Goal: Transaction & Acquisition: Obtain resource

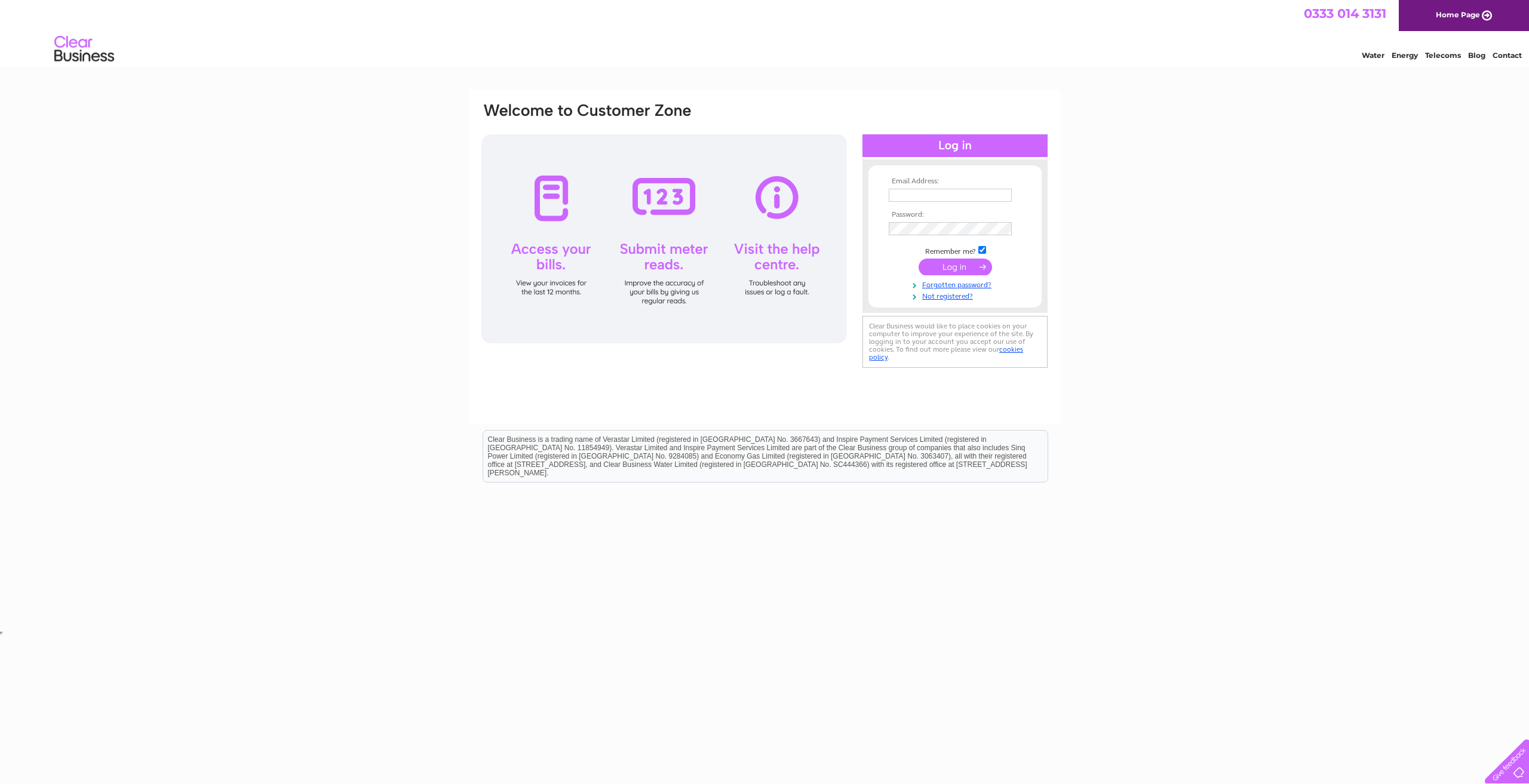
type input "[EMAIL_ADDRESS][DOMAIN_NAME]"
click at [957, 263] on input "submit" at bounding box center [955, 267] width 73 height 17
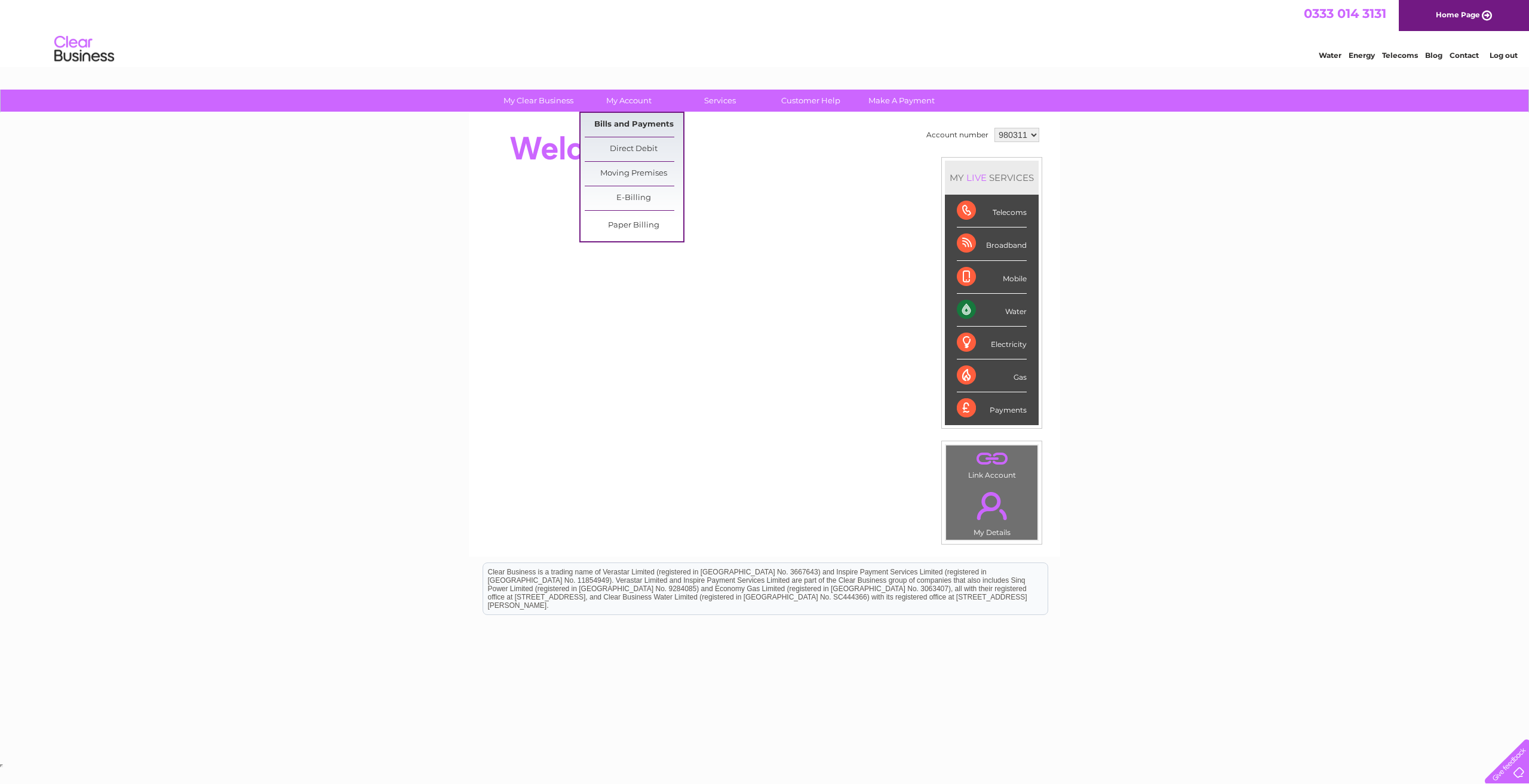
click at [629, 127] on link "Bills and Payments" at bounding box center [634, 125] width 99 height 24
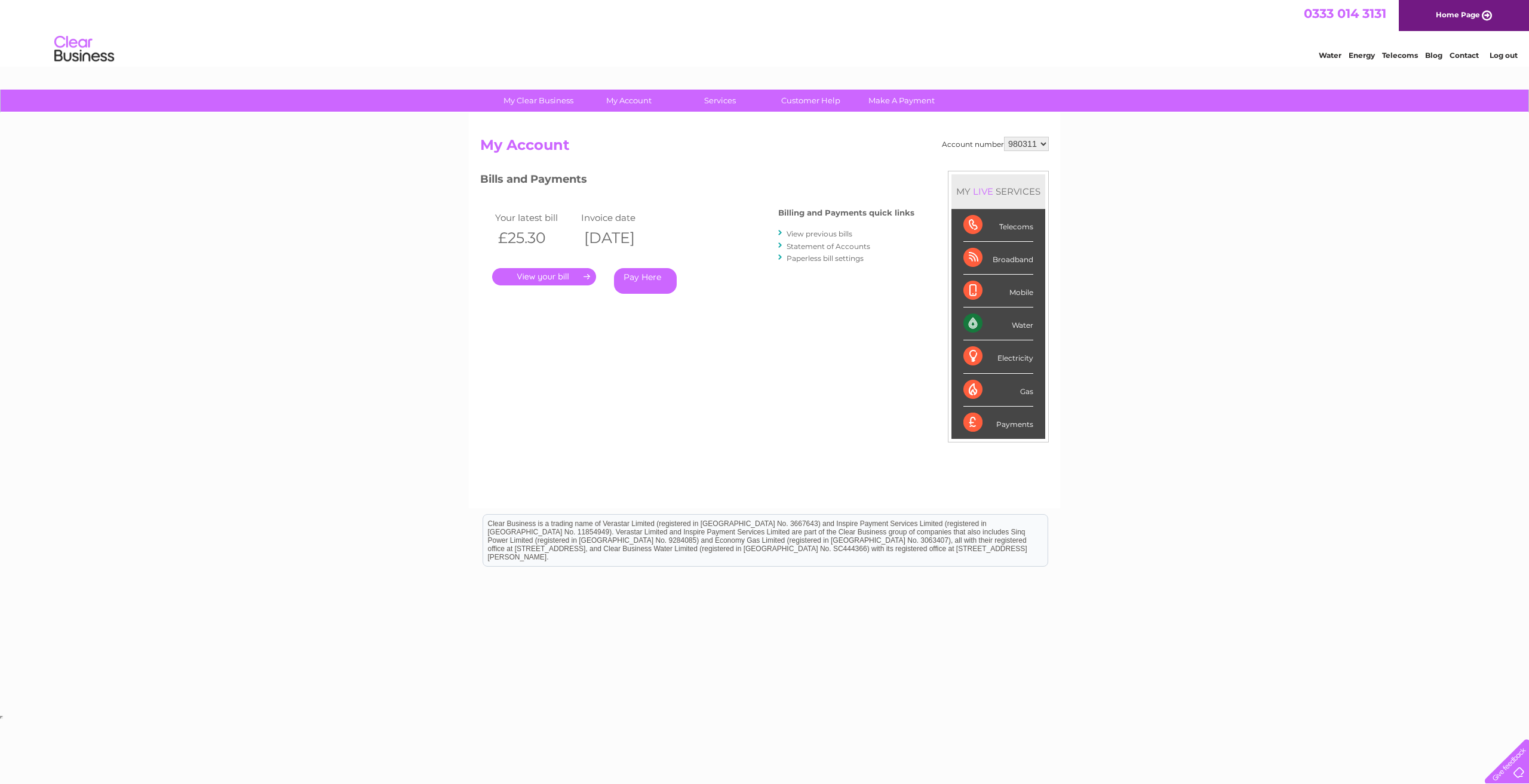
click at [554, 279] on link "." at bounding box center [544, 277] width 104 height 18
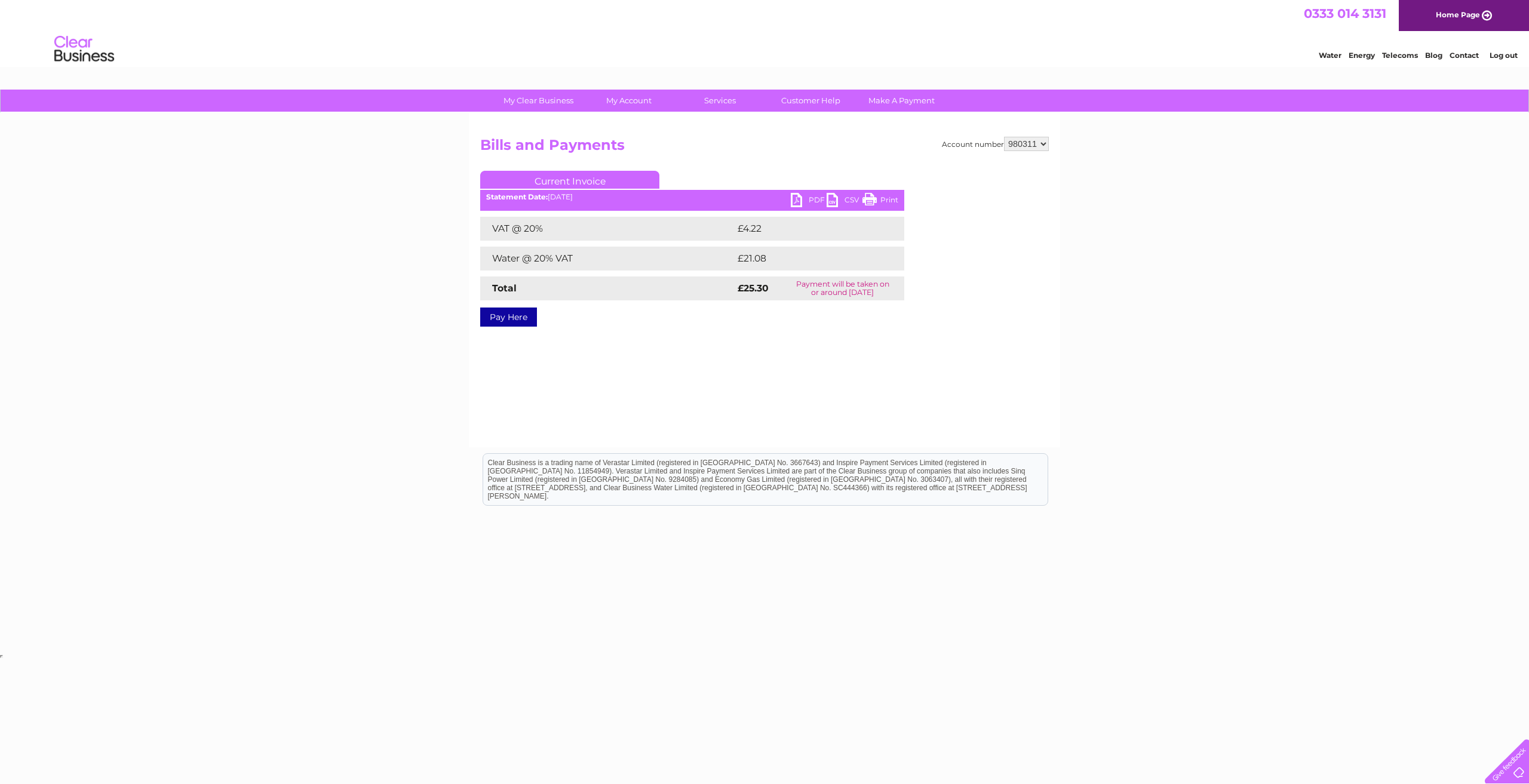
click at [812, 198] on link "PDF" at bounding box center [809, 201] width 36 height 18
click at [884, 200] on link "Print" at bounding box center [880, 201] width 36 height 18
